Goal: Transaction & Acquisition: Subscribe to service/newsletter

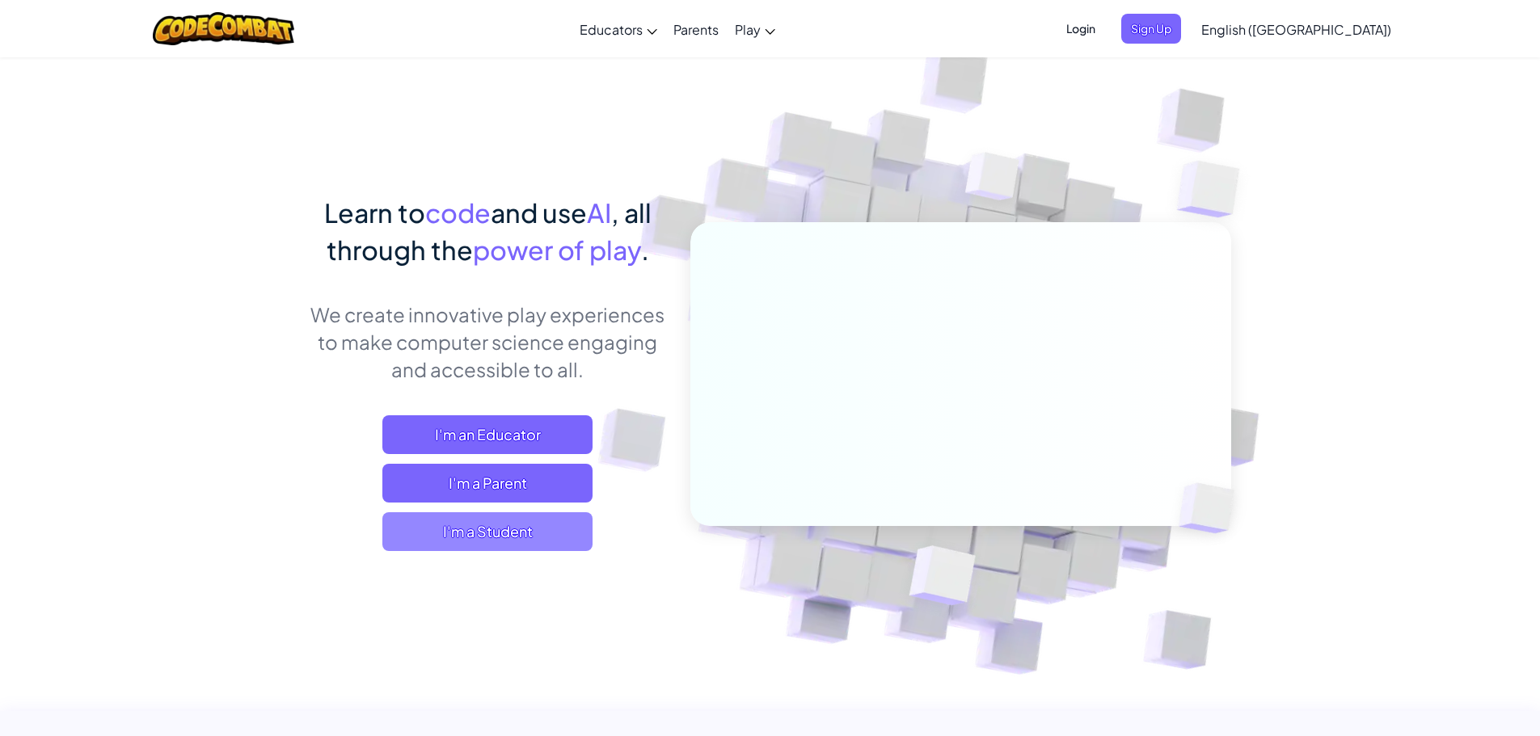
click at [563, 526] on span "I'm a Student" at bounding box center [487, 531] width 210 height 39
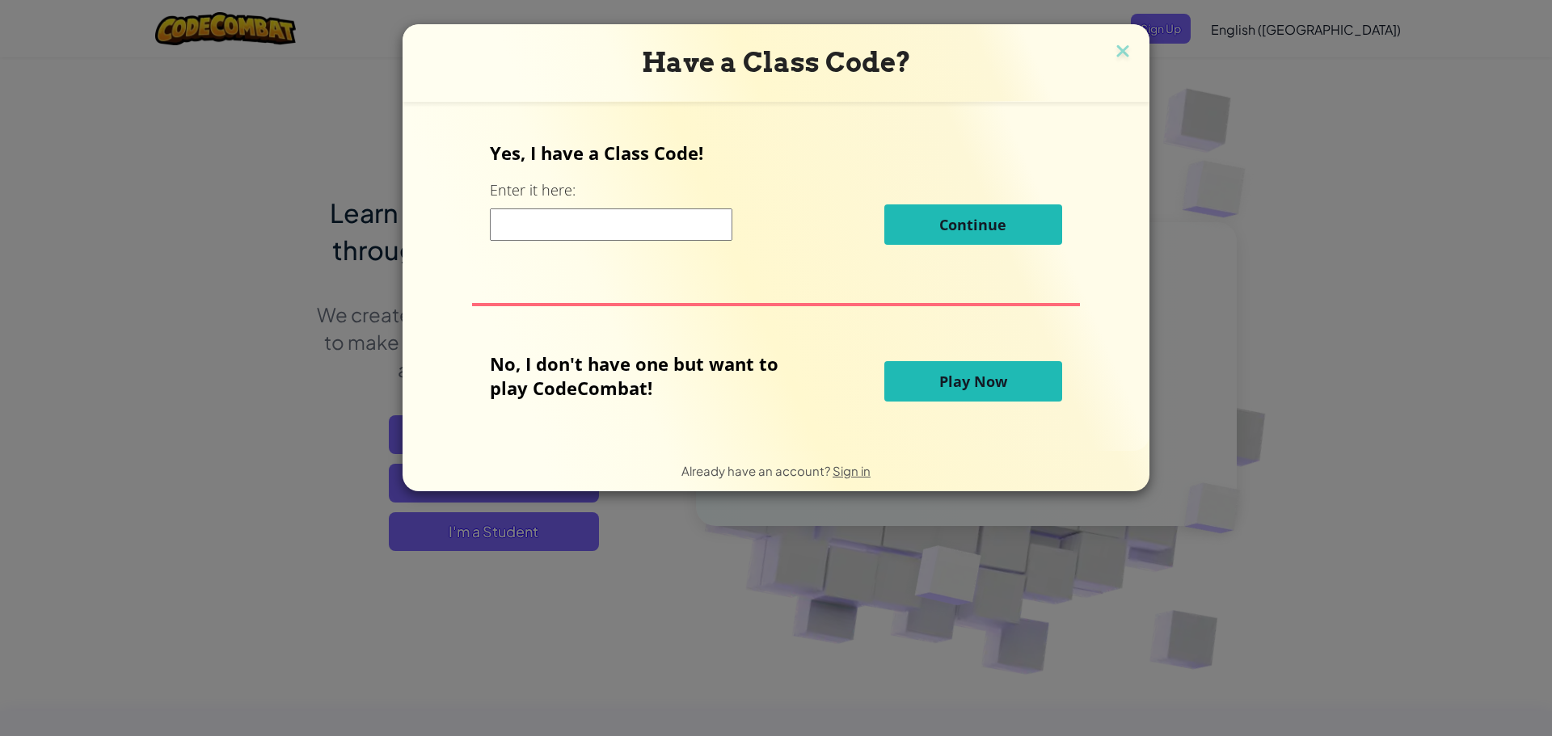
click at [1109, 50] on h3 "Have a Class Code?" at bounding box center [776, 62] width 723 height 33
click at [1124, 46] on img at bounding box center [1122, 52] width 21 height 24
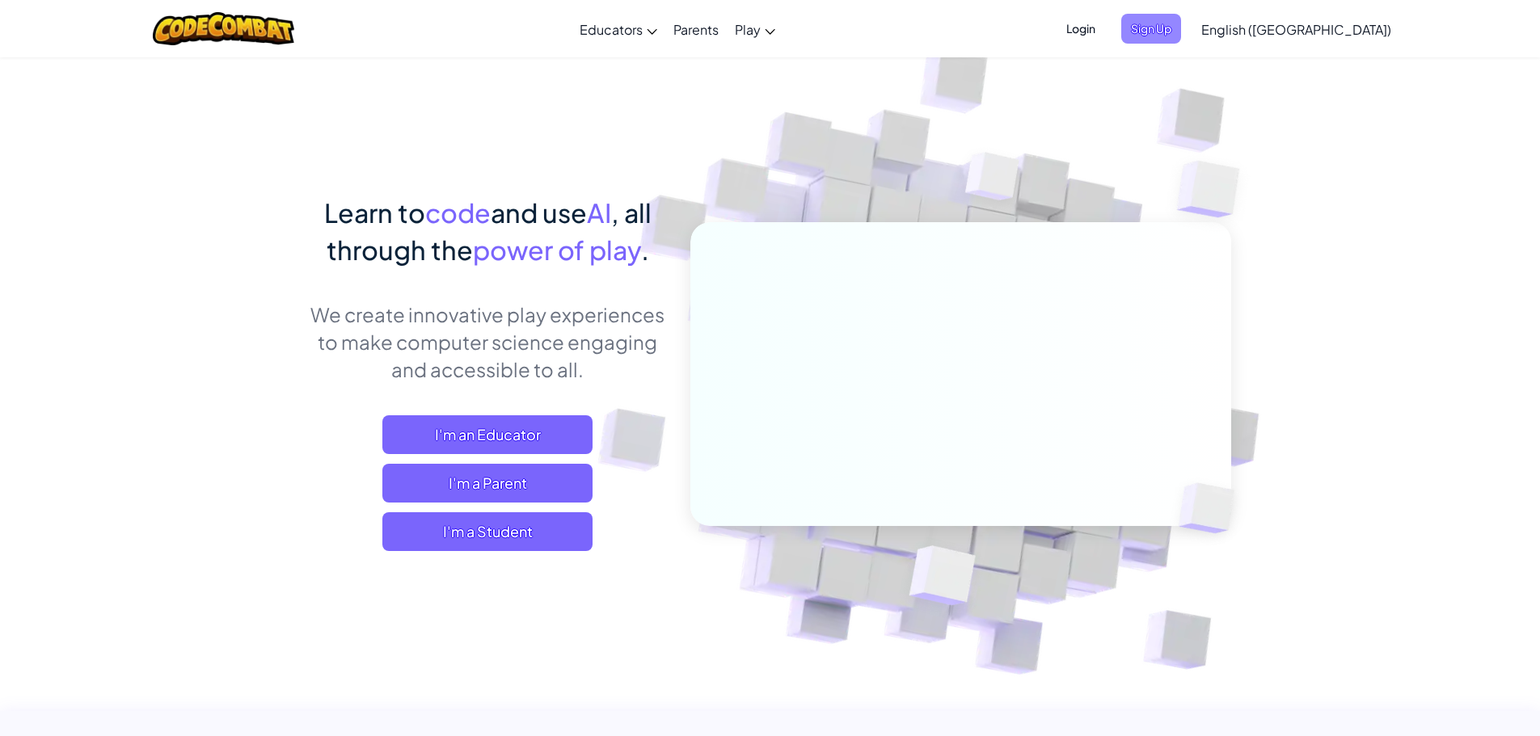
click at [1181, 37] on span "Sign Up" at bounding box center [1151, 29] width 60 height 30
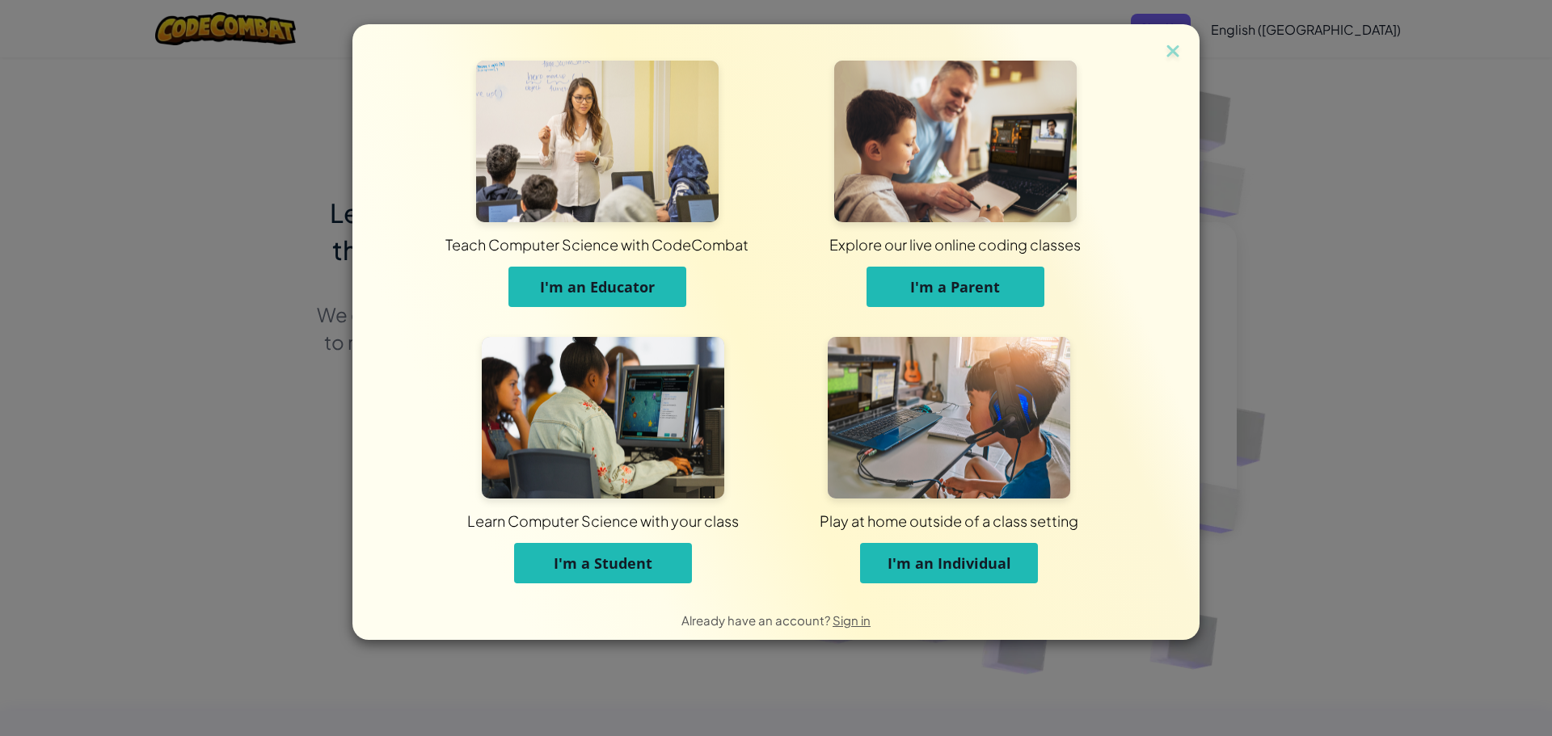
click at [665, 559] on button "I'm a Student" at bounding box center [603, 563] width 178 height 40
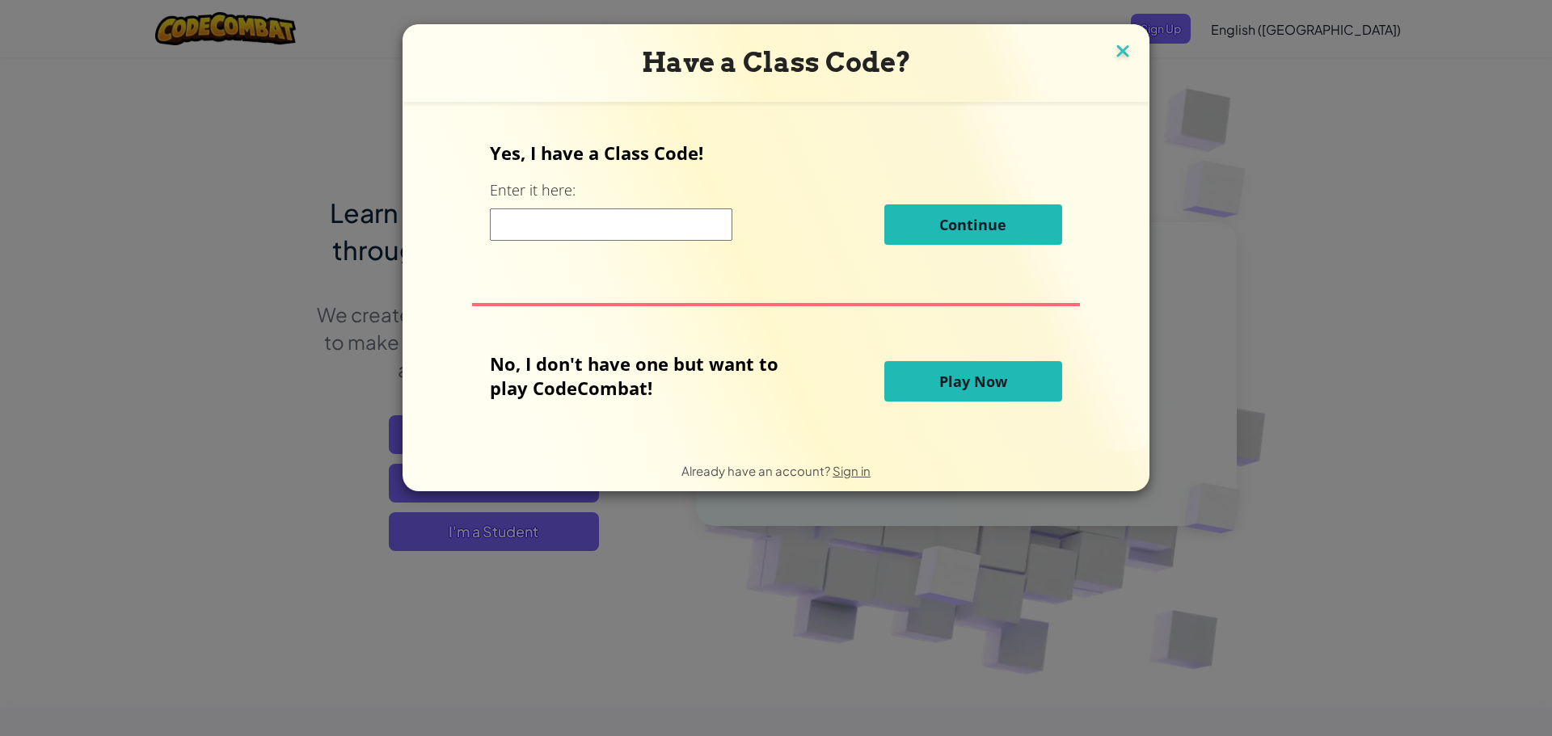
click at [1116, 48] on img at bounding box center [1122, 52] width 21 height 24
